Goal: Task Accomplishment & Management: Use online tool/utility

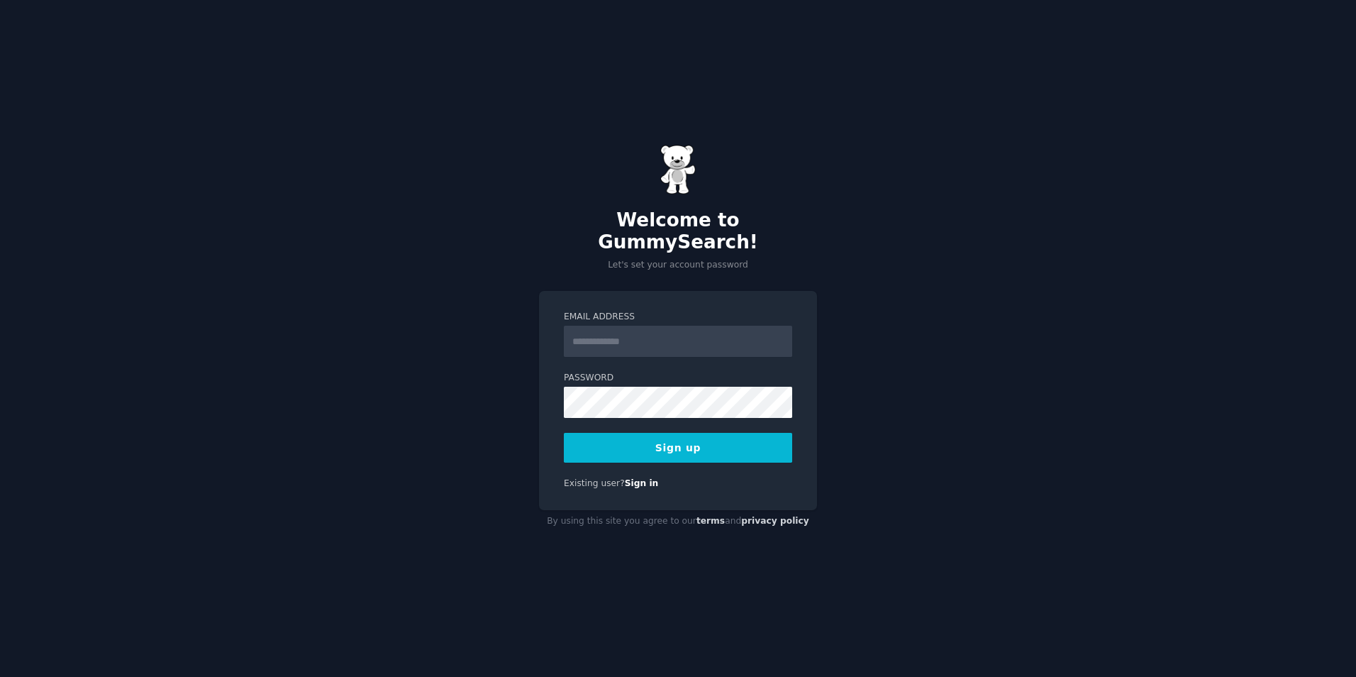
click at [641, 340] on input "Email Address" at bounding box center [678, 341] width 228 height 31
type input "**********"
click at [689, 445] on button "Sign up" at bounding box center [678, 448] width 228 height 30
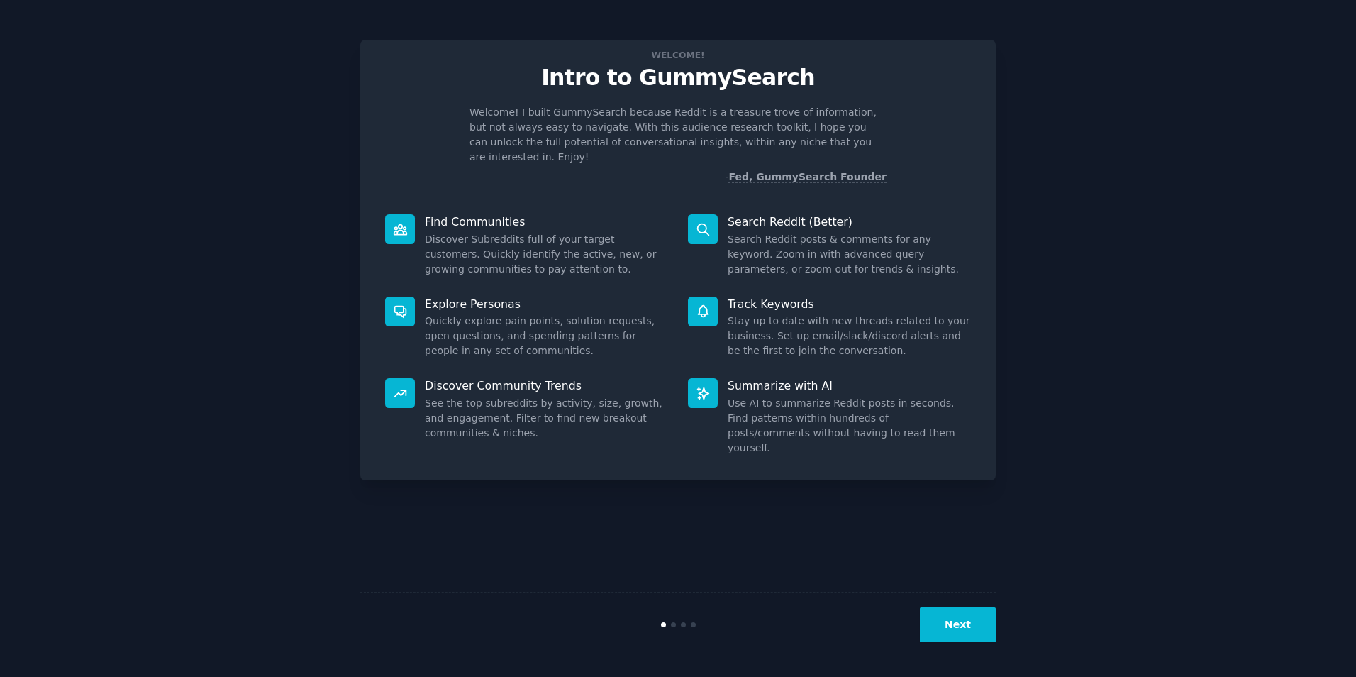
click at [958, 619] on button "Next" at bounding box center [958, 624] width 76 height 35
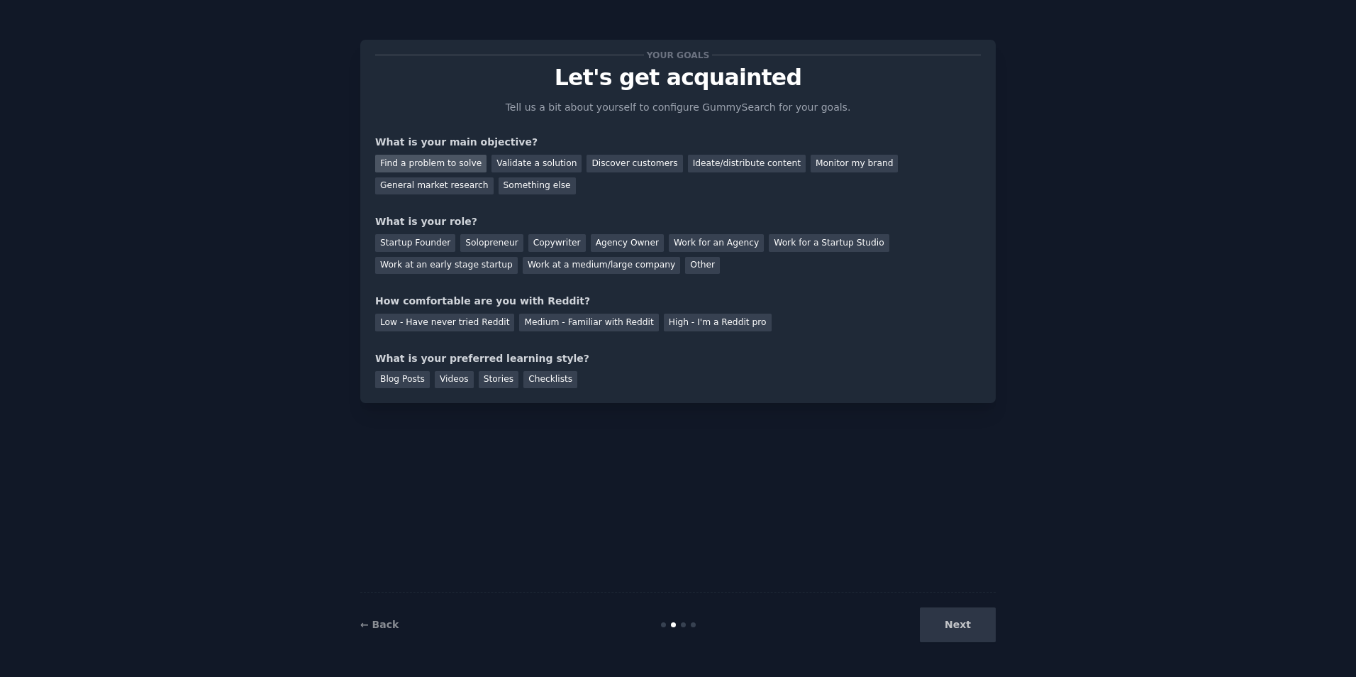
click at [447, 159] on div "Find a problem to solve" at bounding box center [430, 164] width 111 height 18
click at [512, 163] on div "Validate a solution" at bounding box center [537, 164] width 90 height 18
click at [611, 240] on div "Agency Owner" at bounding box center [627, 243] width 73 height 18
click at [669, 248] on div "Work for an Agency" at bounding box center [716, 243] width 95 height 18
click at [664, 316] on div "High - I'm a Reddit pro" at bounding box center [718, 323] width 108 height 18
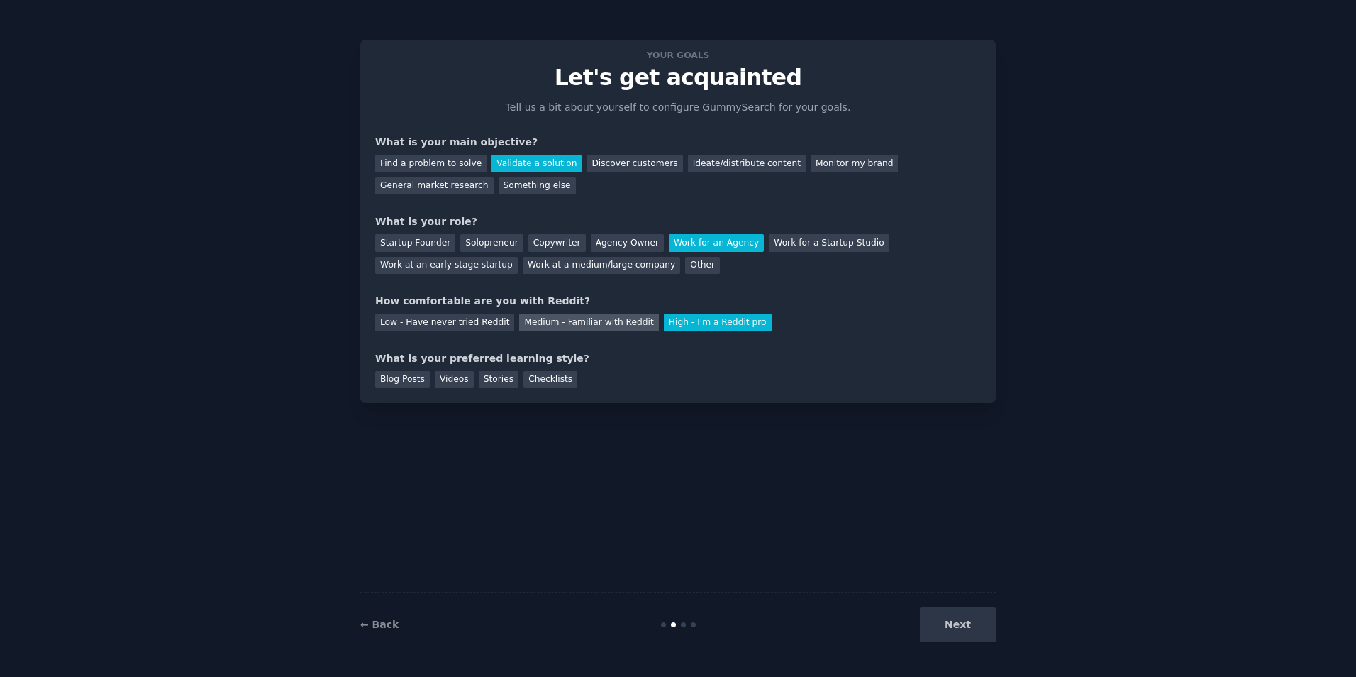
click at [585, 316] on div "Medium - Familiar with Reddit" at bounding box center [588, 323] width 139 height 18
click at [484, 377] on div "Stories" at bounding box center [499, 380] width 40 height 18
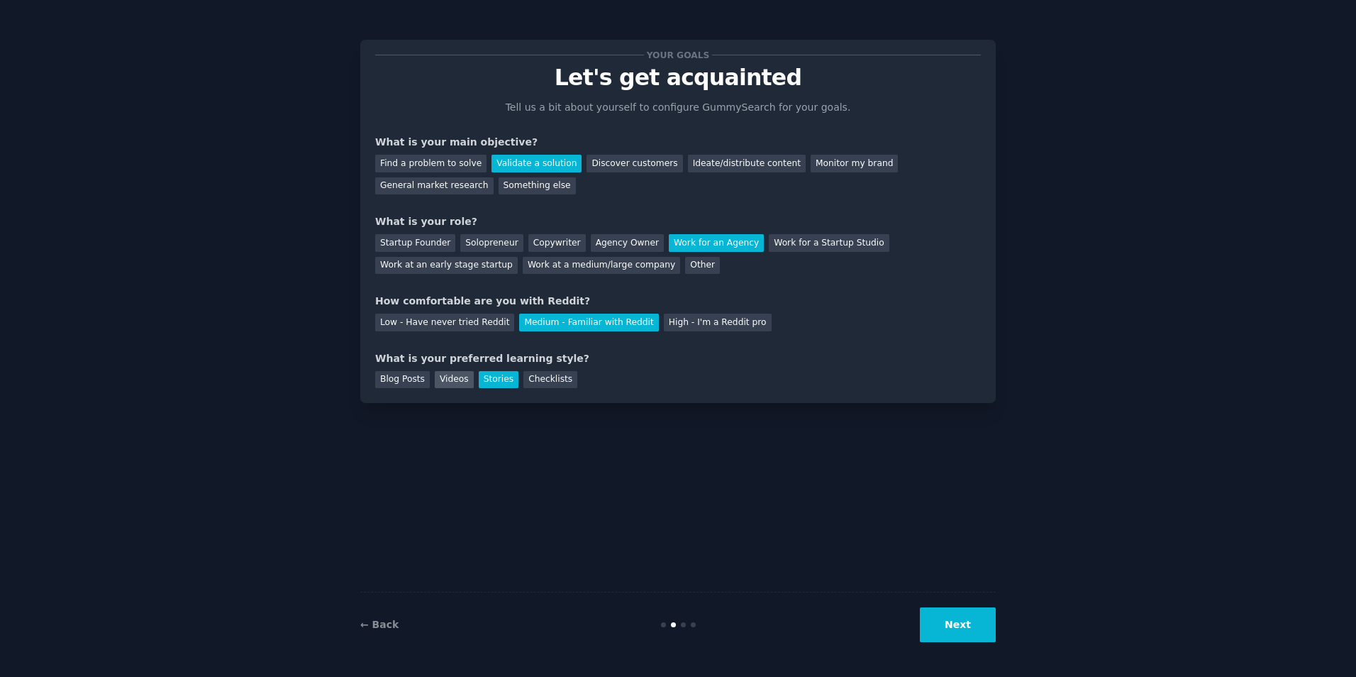
click at [448, 378] on div "Videos" at bounding box center [454, 380] width 39 height 18
click at [479, 377] on div "Stories" at bounding box center [499, 380] width 40 height 18
click at [926, 618] on button "Next" at bounding box center [958, 624] width 76 height 35
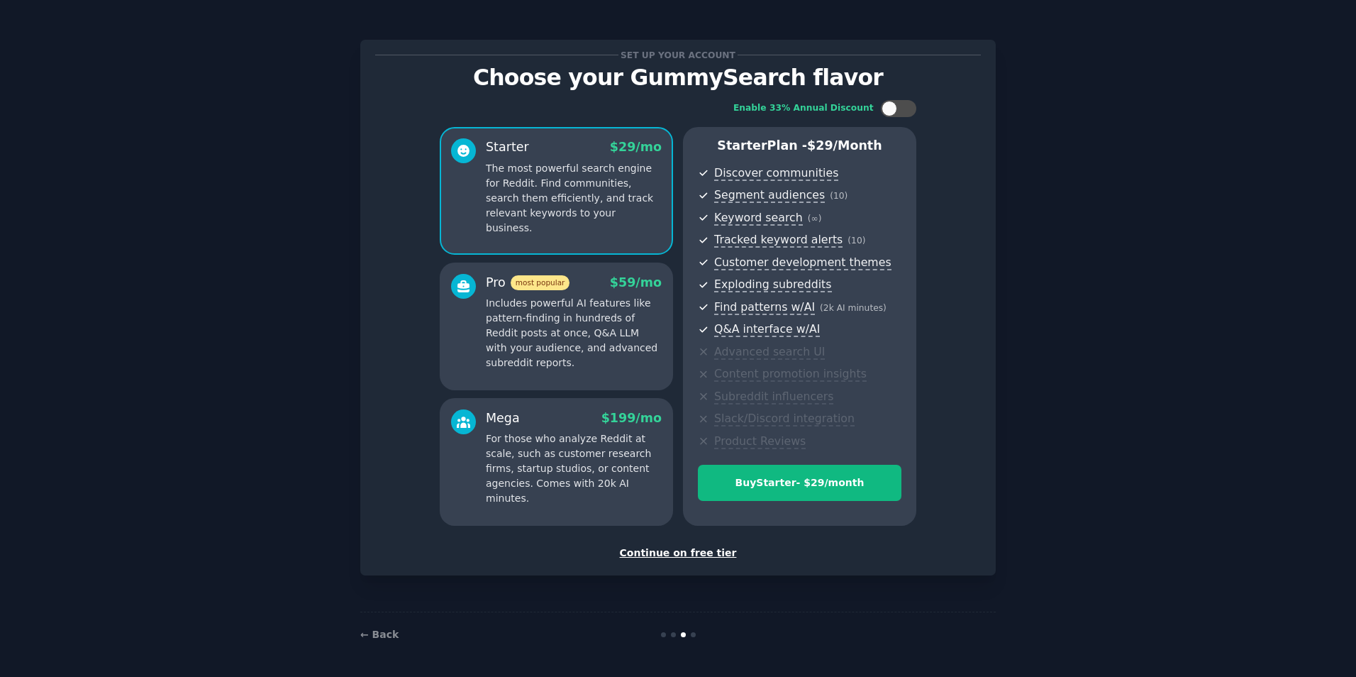
click at [712, 553] on div "Continue on free tier" at bounding box center [678, 553] width 606 height 15
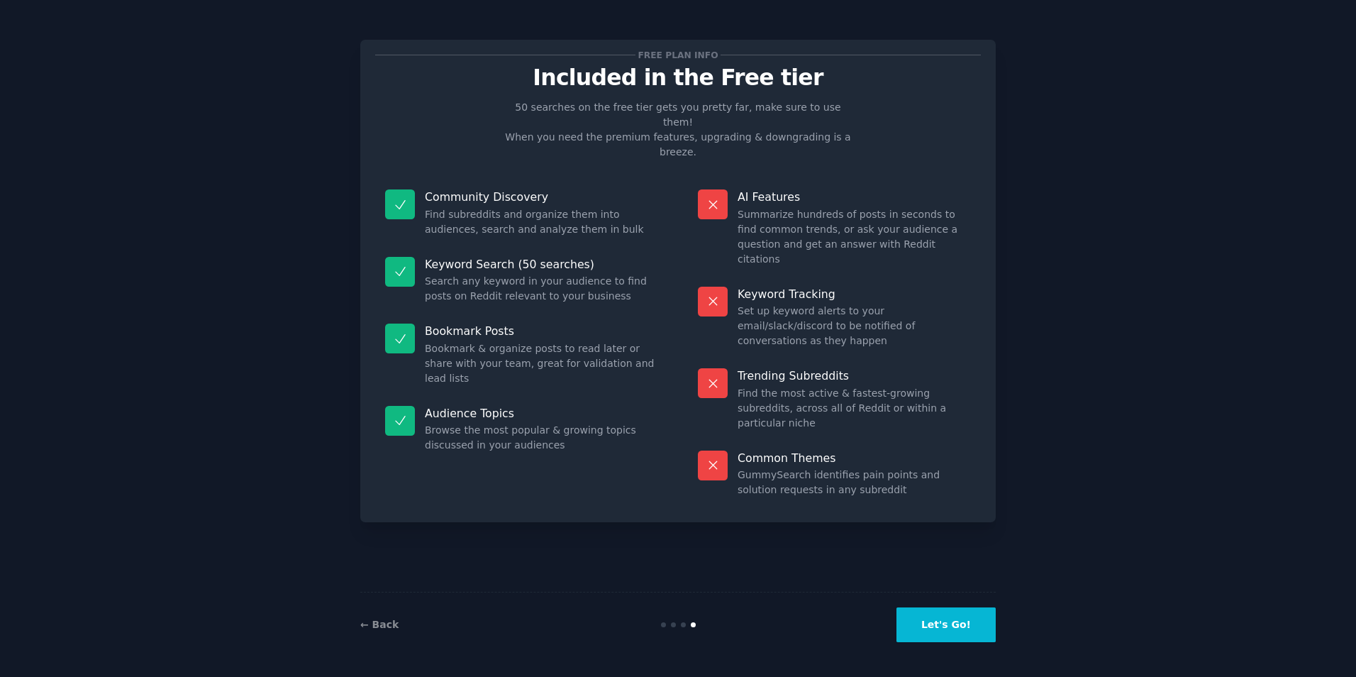
click at [937, 619] on button "Let's Go!" at bounding box center [946, 624] width 99 height 35
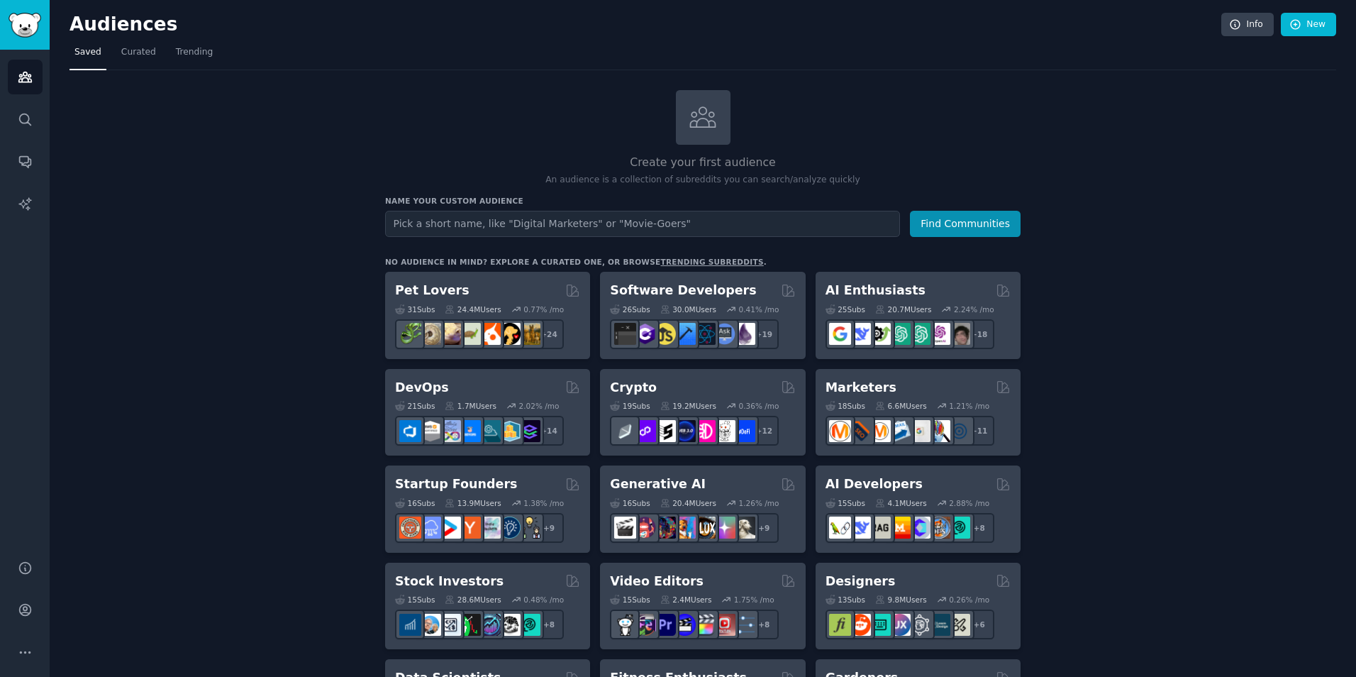
click at [607, 221] on input "text" at bounding box center [642, 224] width 515 height 26
type input "Asset managers"
click at [910, 211] on button "Find Communities" at bounding box center [965, 224] width 111 height 26
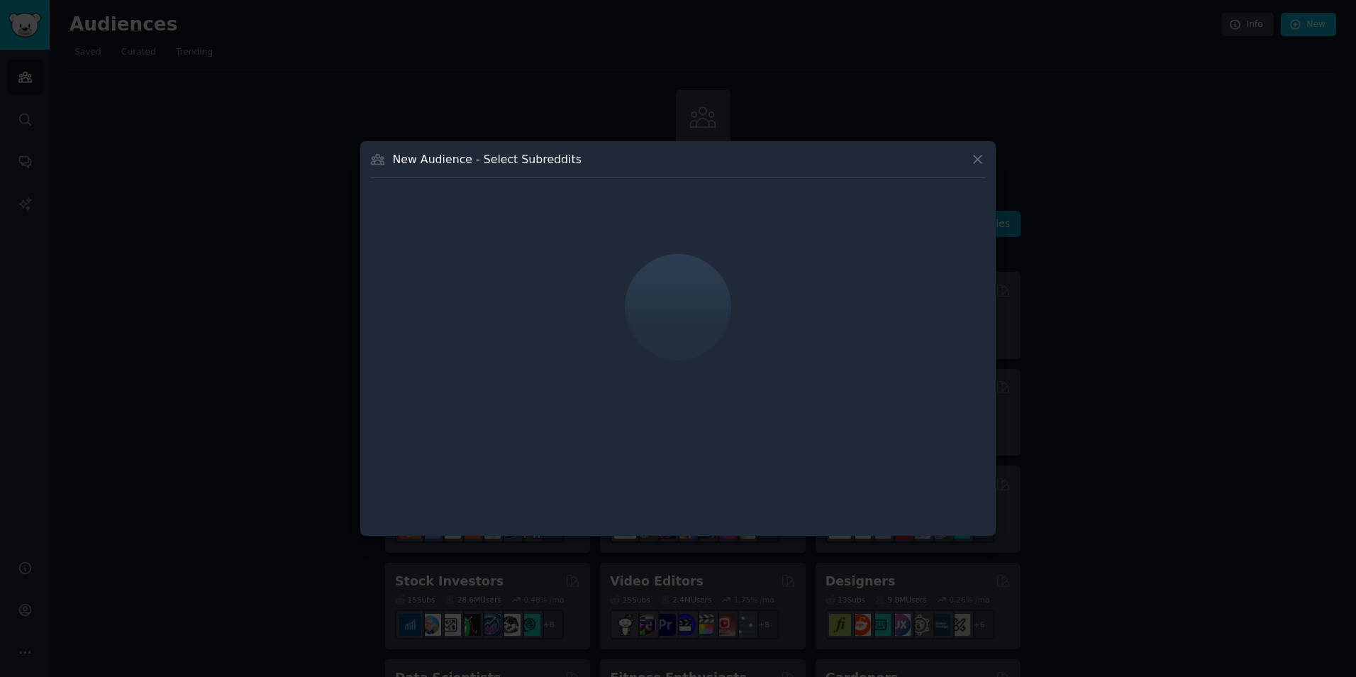
click at [597, 225] on div at bounding box center [678, 307] width 616 height 238
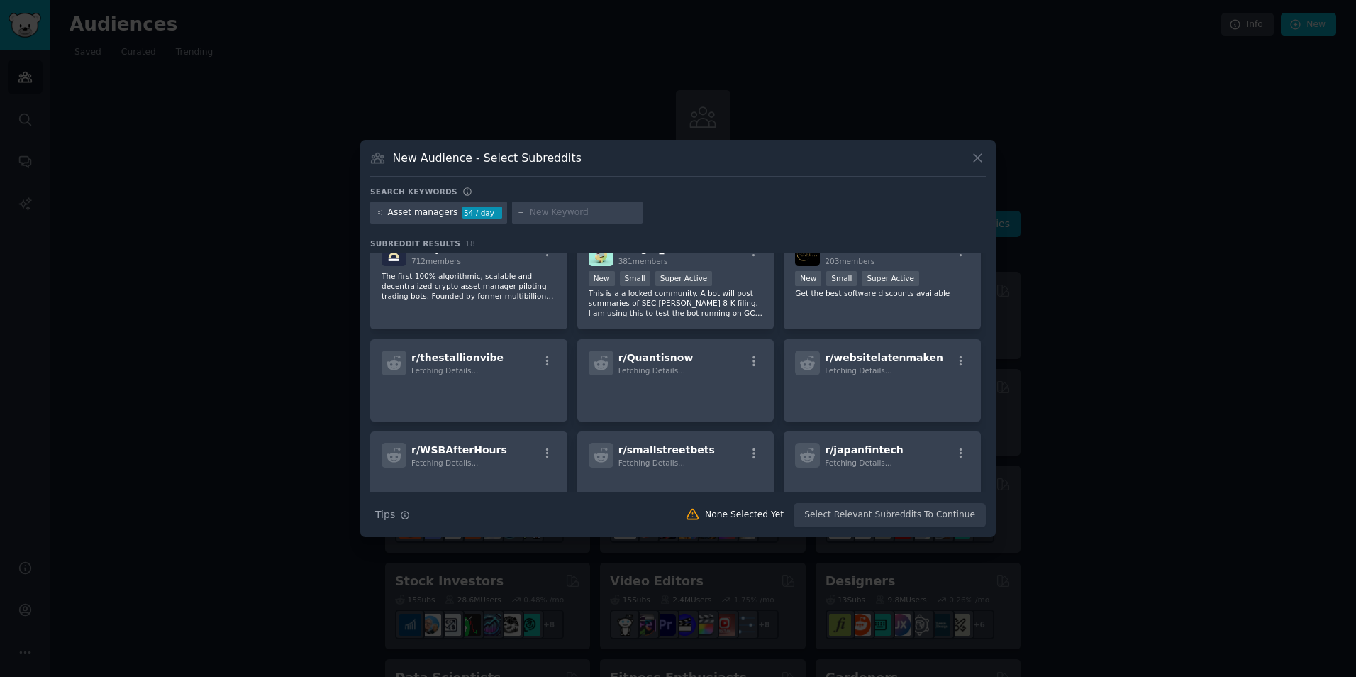
scroll to position [404, 0]
